Goal: Task Accomplishment & Management: Manage account settings

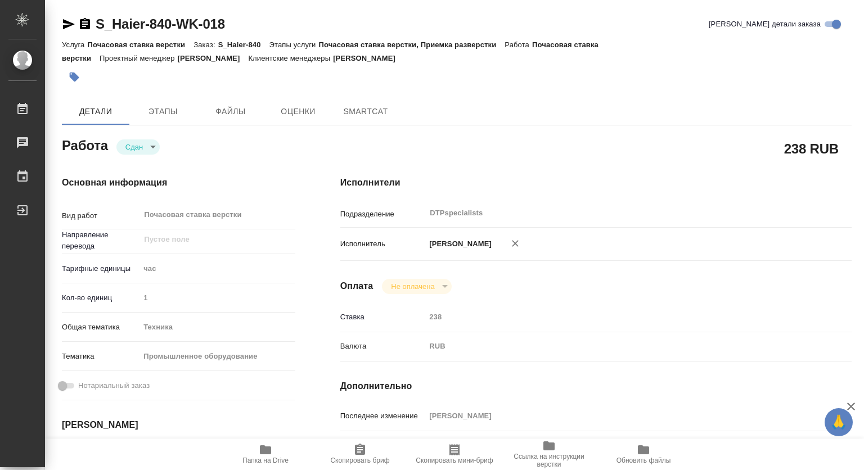
type textarea "x"
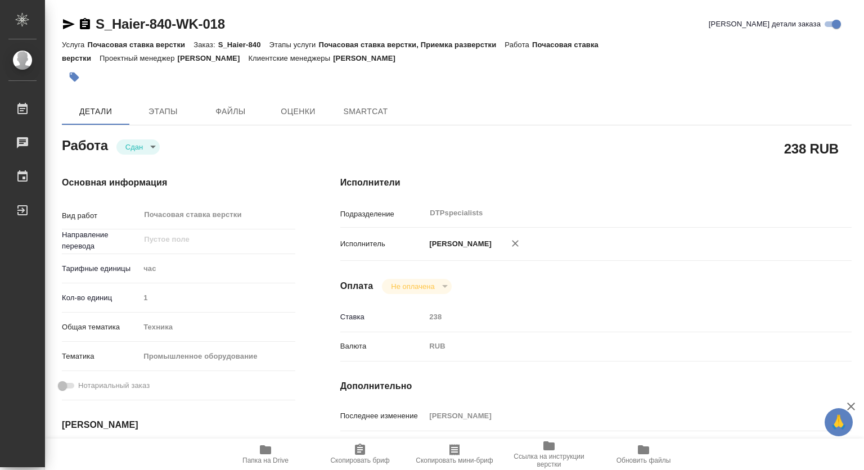
type textarea "x"
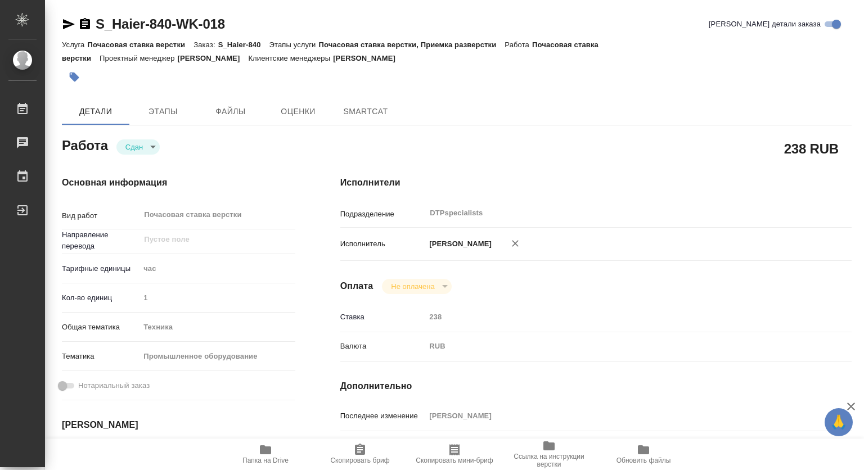
type textarea "x"
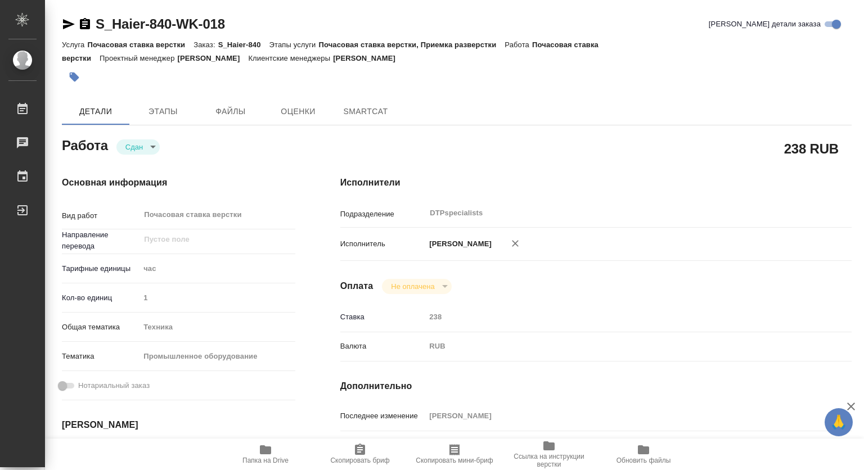
click at [266, 457] on span "Папка на Drive" at bounding box center [265, 461] width 46 height 8
type textarea "x"
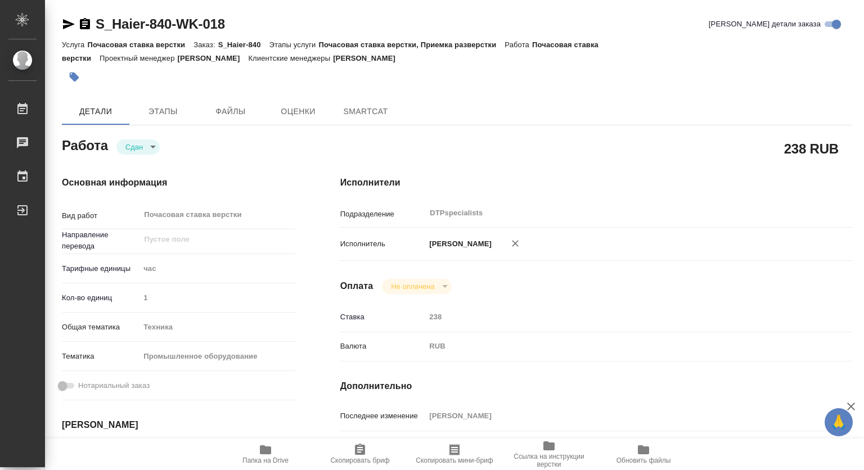
type textarea "x"
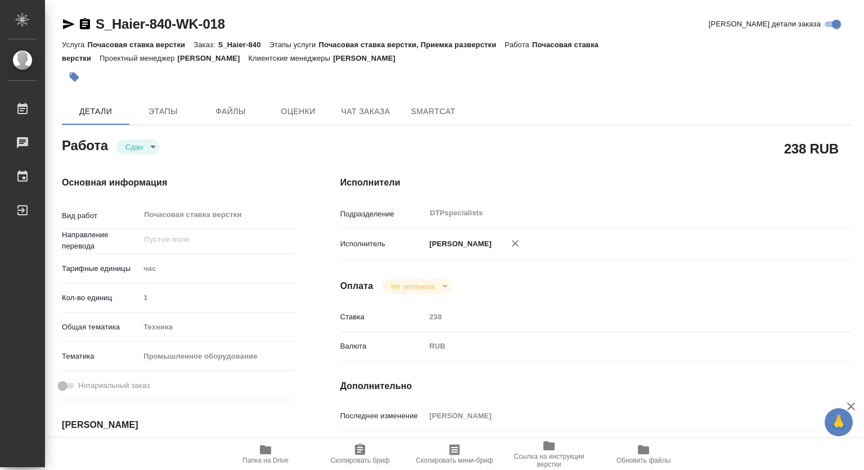
type textarea "x"
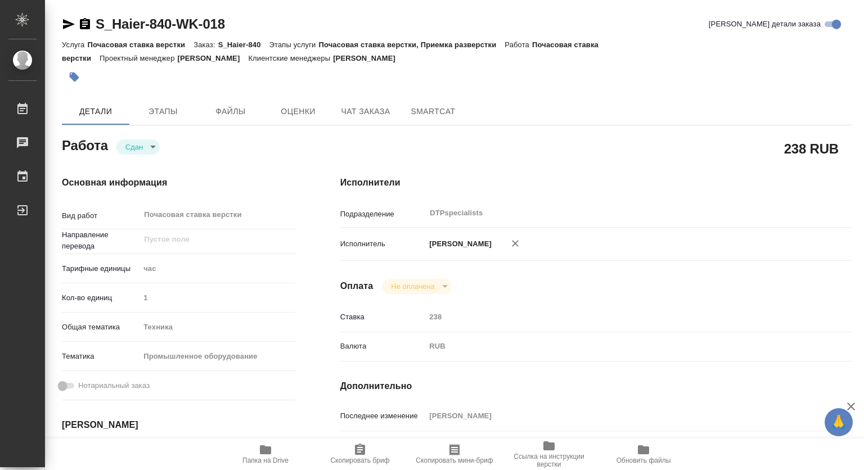
type textarea "x"
click at [357, 108] on span "Чат заказа" at bounding box center [366, 112] width 54 height 14
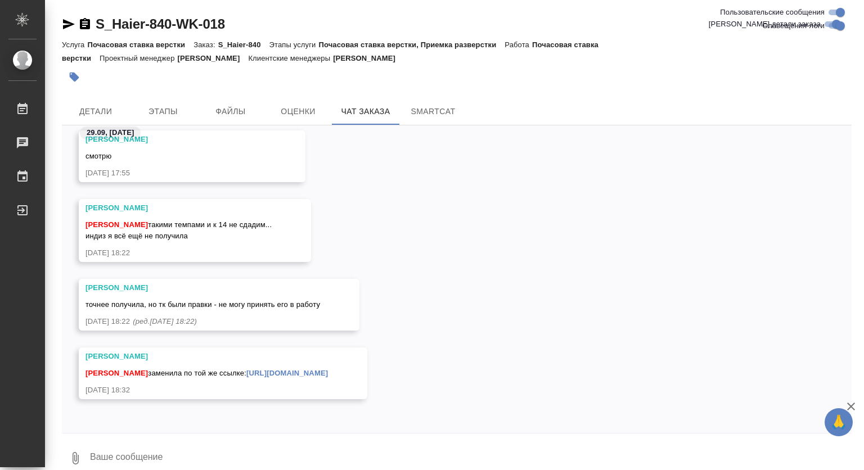
scroll to position [23934, 0]
click at [101, 118] on span "Детали" at bounding box center [96, 112] width 54 height 14
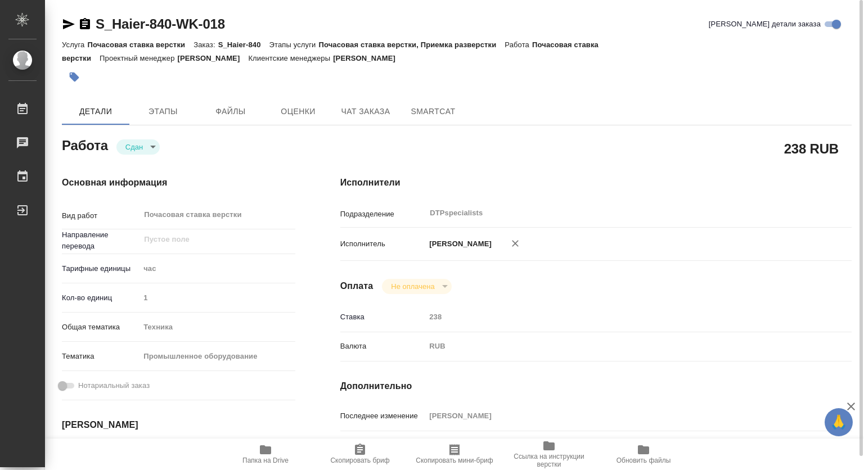
type textarea "x"
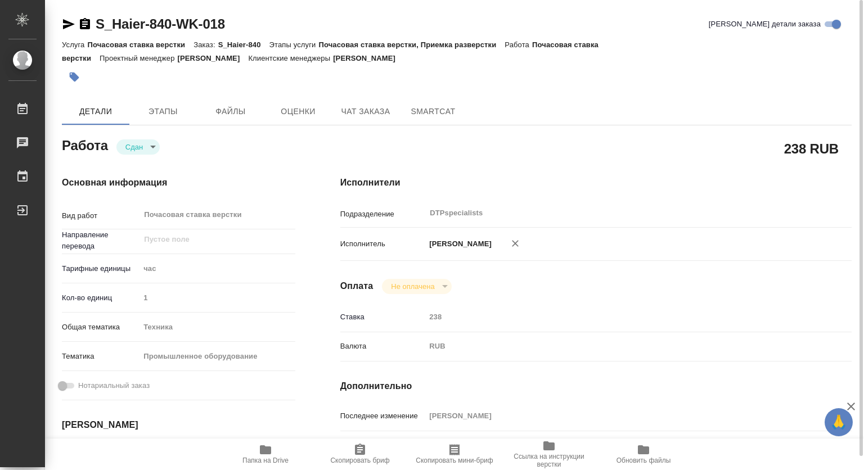
type textarea "x"
